Goal: Check status: Check status

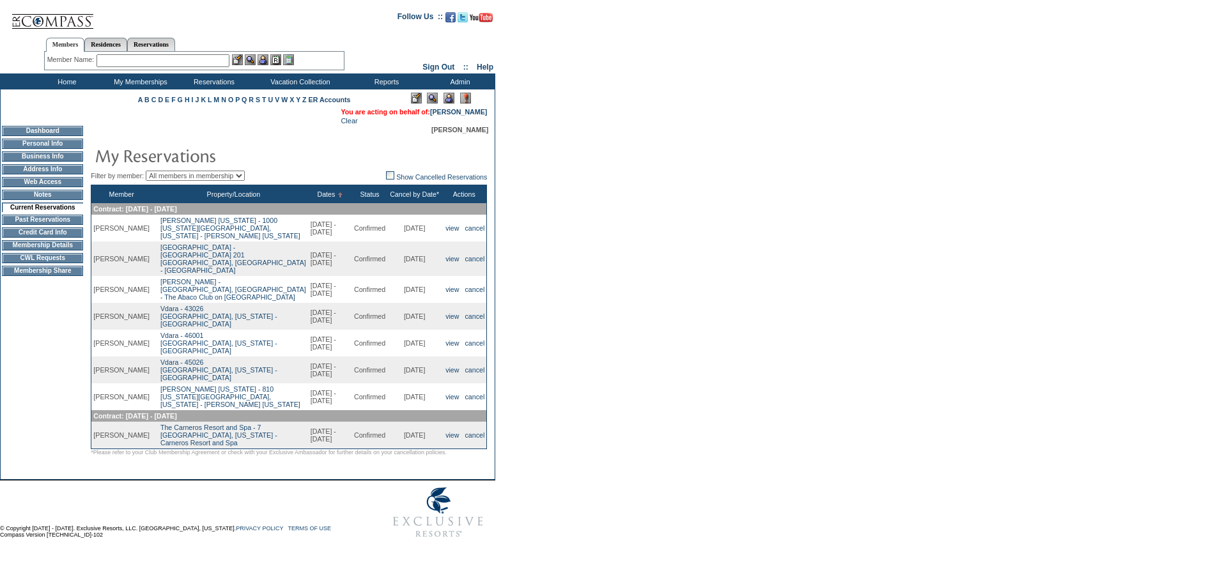
drag, startPoint x: 390, startPoint y: 259, endPoint x: 425, endPoint y: 258, distance: 34.6
click at [425, 258] on td "[DATE]" at bounding box center [414, 259] width 54 height 35
click at [240, 258] on link "[GEOGRAPHIC_DATA] - [GEOGRAPHIC_DATA] [STREET_ADDRESS]" at bounding box center [233, 258] width 146 height 31
click at [166, 256] on link "[GEOGRAPHIC_DATA] - [GEOGRAPHIC_DATA] [STREET_ADDRESS]" at bounding box center [233, 258] width 146 height 31
